Goal: Check status: Check status

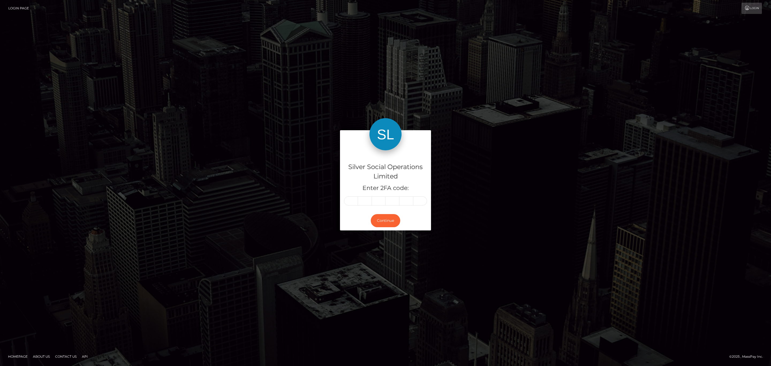
drag, startPoint x: 346, startPoint y: 207, endPoint x: 350, endPoint y: 204, distance: 4.8
click at [349, 206] on div "Silver Social Operations Limited Enter 2FA code:" at bounding box center [385, 180] width 91 height 60
drag, startPoint x: 350, startPoint y: 204, endPoint x: 351, endPoint y: 200, distance: 4.0
click at [350, 204] on input "text" at bounding box center [351, 200] width 14 height 9
click at [351, 200] on input "text" at bounding box center [351, 200] width 14 height 9
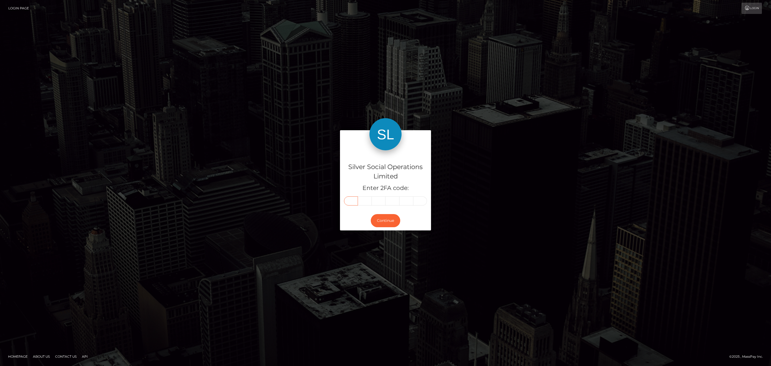
drag, startPoint x: 351, startPoint y: 200, endPoint x: 344, endPoint y: 199, distance: 7.0
drag, startPoint x: 347, startPoint y: 196, endPoint x: 352, endPoint y: 202, distance: 7.7
paste input "3"
type input "3"
type input "2"
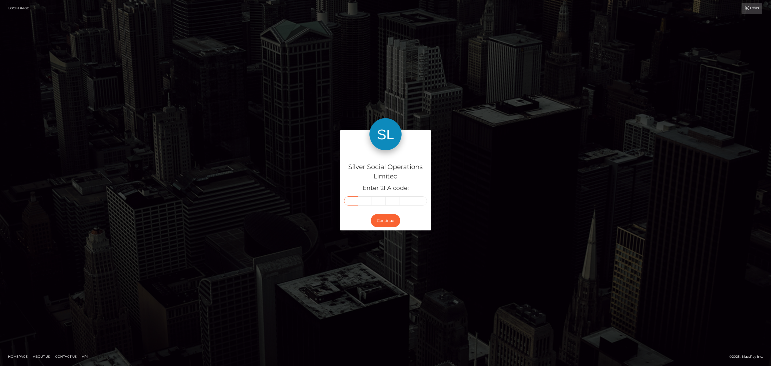
type input "9"
type input "7"
type input "2"
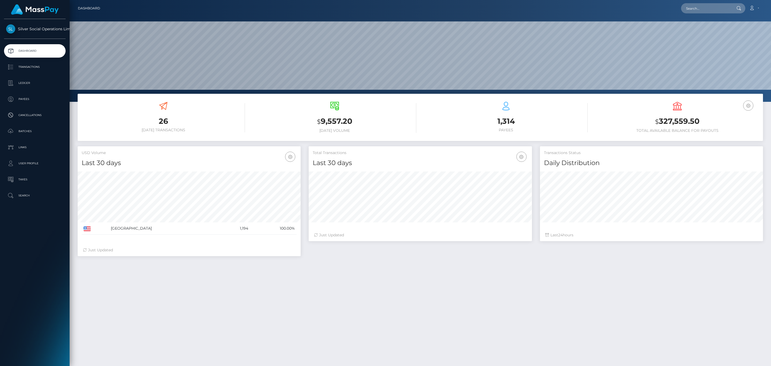
scroll to position [95, 223]
click at [674, 123] on h3 "$ 327,559.50" at bounding box center [677, 121] width 163 height 11
copy h3 "327,559.50"
click at [752, 7] on icon at bounding box center [752, 8] width 6 height 4
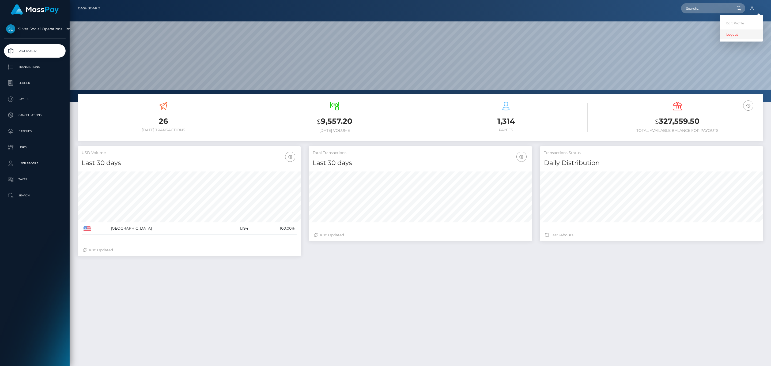
click at [729, 35] on link "Logout" at bounding box center [741, 34] width 43 height 10
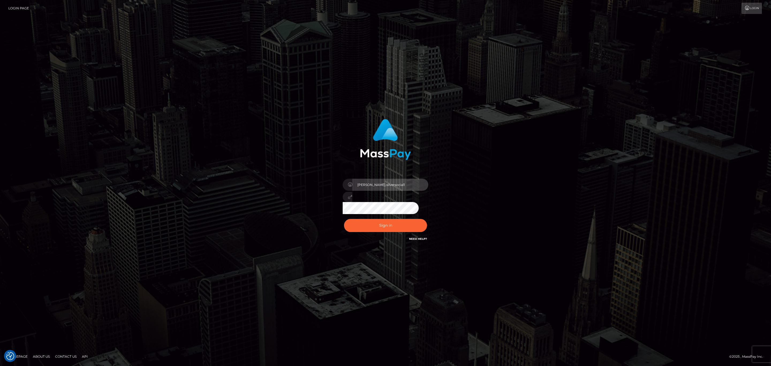
click at [378, 185] on input "Sean.silversocial1" at bounding box center [390, 185] width 76 height 12
type input "sean.megabonanza"
click at [387, 222] on button "Sign in" at bounding box center [385, 225] width 83 height 13
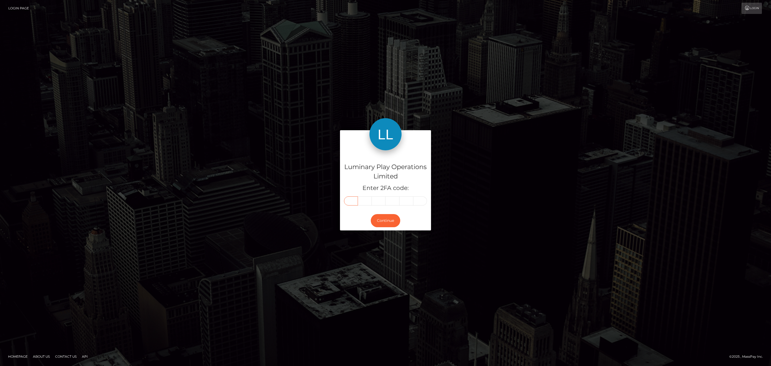
click at [354, 198] on input "text" at bounding box center [351, 200] width 14 height 9
paste input "4"
type input "4"
type input "1"
type input "6"
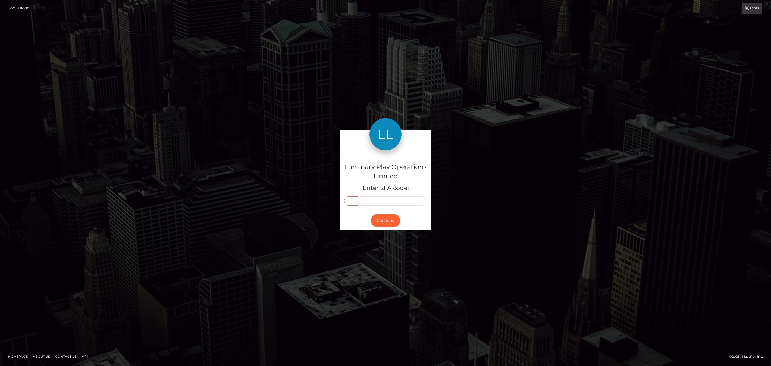
type input "2"
type input "9"
type input "2"
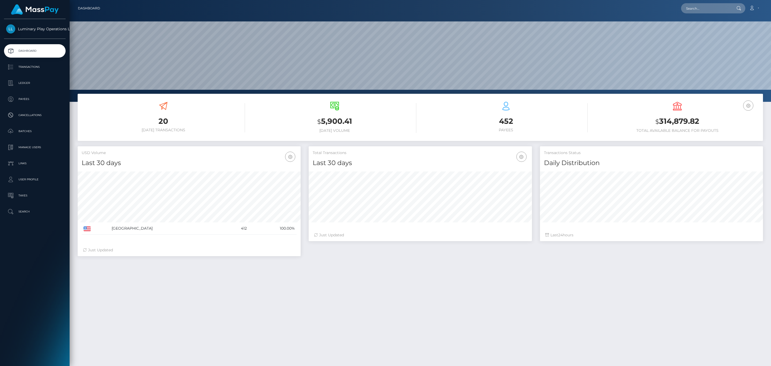
scroll to position [95, 223]
click at [665, 122] on h3 "$ 314,879.82" at bounding box center [677, 121] width 163 height 11
copy h3 "314,879.82"
